Goal: Task Accomplishment & Management: Use online tool/utility

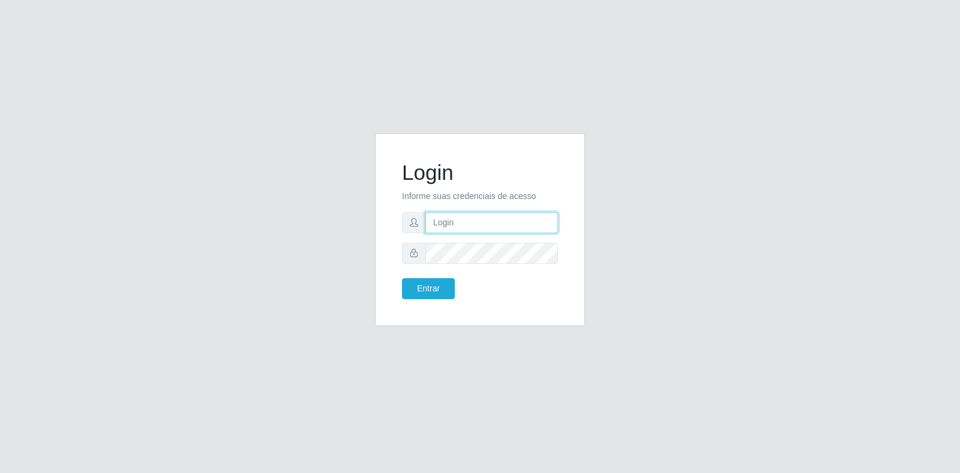
type input "[EMAIL_ADDRESS][DOMAIN_NAME]"
click at [498, 230] on input "[EMAIL_ADDRESS][DOMAIN_NAME]" at bounding box center [491, 222] width 133 height 21
click at [452, 273] on form "Login Informe suas credenciais de acesso [PERSON_NAME][EMAIL_ADDRESS][DOMAIN_NA…" at bounding box center [480, 229] width 156 height 139
click at [445, 281] on button "Entrar" at bounding box center [428, 288] width 53 height 21
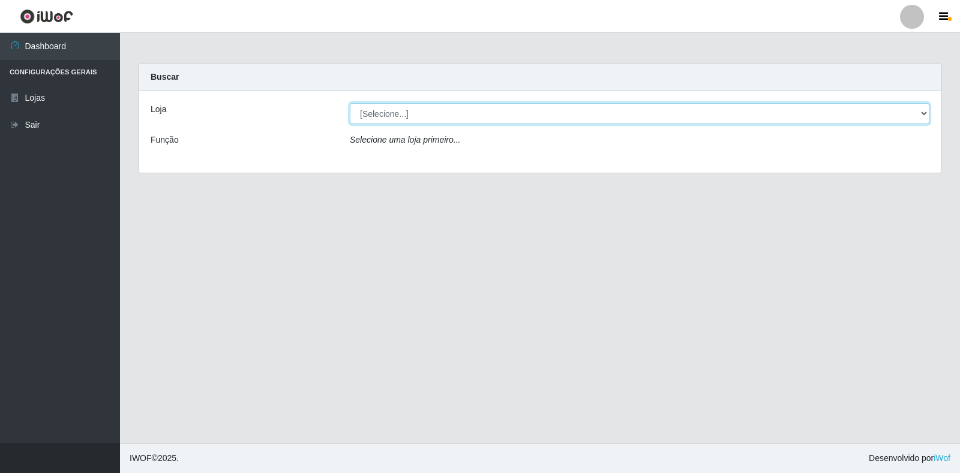
click at [567, 122] on select "[Selecione...] Atacado Vem - Loja 30 Laranjeiras Velha" at bounding box center [639, 113] width 579 height 21
click at [350, 103] on select "[Selecione...] Atacado Vem - Loja 30 Laranjeiras Velha" at bounding box center [639, 113] width 579 height 21
click at [560, 116] on select "[Selecione...] Atacado Vem - Loja 30 Laranjeiras Velha" at bounding box center [639, 113] width 579 height 21
select select "495"
click at [350, 103] on select "[Selecione...] Atacado Vem - Loja 30 Laranjeiras Velha" at bounding box center [639, 113] width 579 height 21
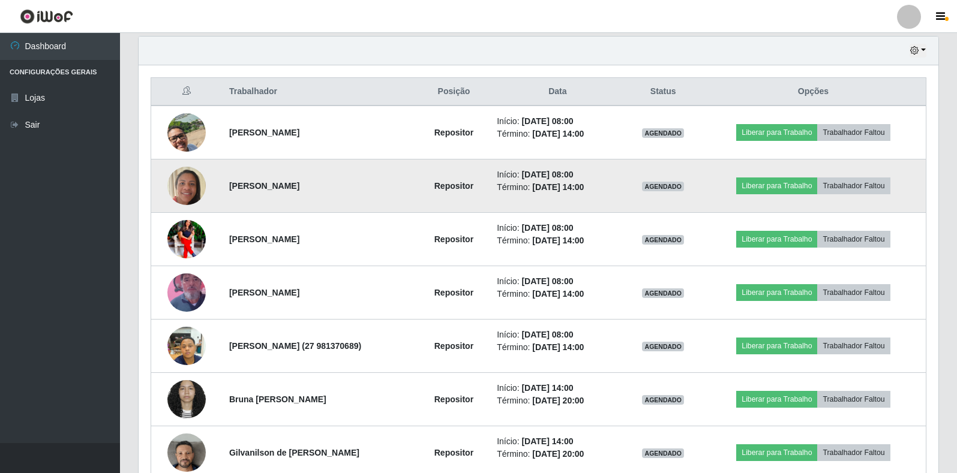
scroll to position [249, 800]
